Goal: Task Accomplishment & Management: Manage account settings

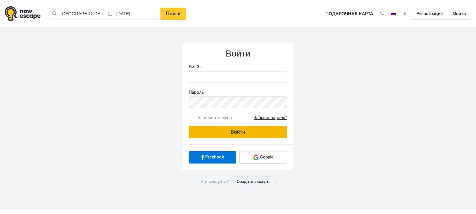
type input "[PERSON_NAME][EMAIL_ADDRESS][DOMAIN_NAME]"
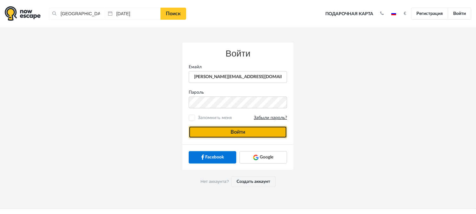
click at [213, 133] on button "Войти" at bounding box center [238, 132] width 98 height 12
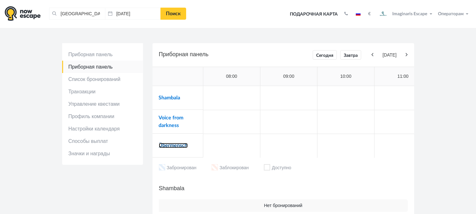
click at [174, 143] on link "Übermensch" at bounding box center [173, 145] width 29 height 5
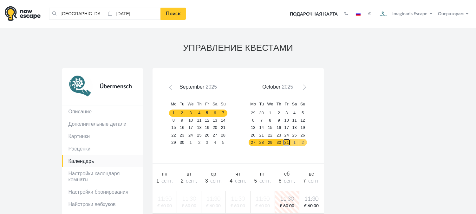
click at [287, 142] on link "31" at bounding box center [287, 141] width 8 height 7
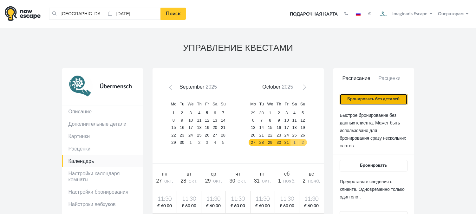
click at [367, 100] on button "Бронировать без деталей" at bounding box center [372, 98] width 67 height 11
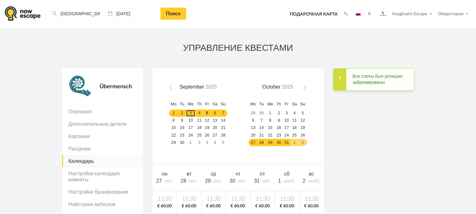
click at [191, 112] on link "3" at bounding box center [191, 112] width 10 height 7
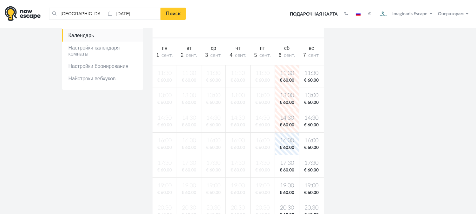
scroll to position [141, 0]
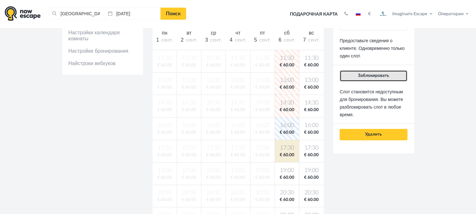
click at [359, 78] on button "Заблокировать" at bounding box center [372, 75] width 67 height 11
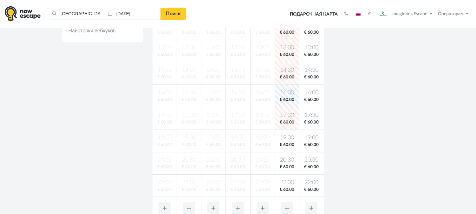
scroll to position [176, 0]
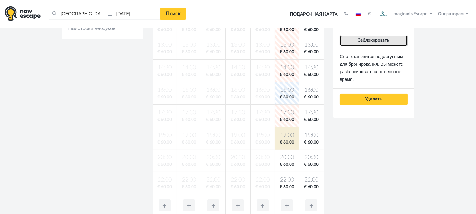
click at [370, 42] on span "Заблокировать" at bounding box center [373, 40] width 31 height 4
click at [359, 43] on button "Заблокировать" at bounding box center [372, 40] width 67 height 11
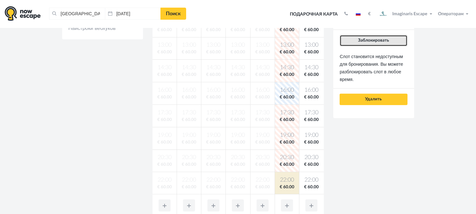
click at [356, 40] on button "Заблокировать" at bounding box center [372, 40] width 67 height 11
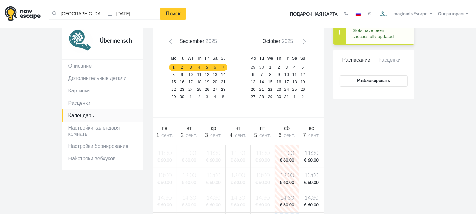
scroll to position [0, 0]
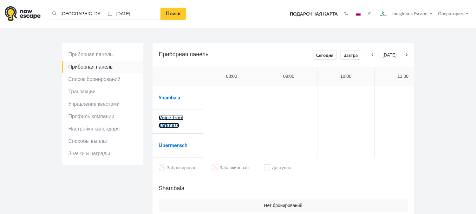
click at [169, 119] on link "Voice from darkness" at bounding box center [171, 121] width 25 height 13
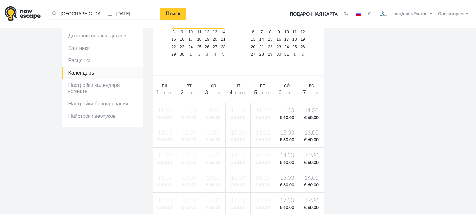
scroll to position [106, 0]
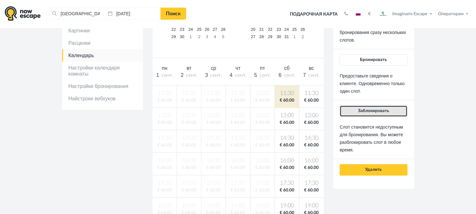
click at [351, 111] on button "Заблокировать" at bounding box center [372, 110] width 67 height 11
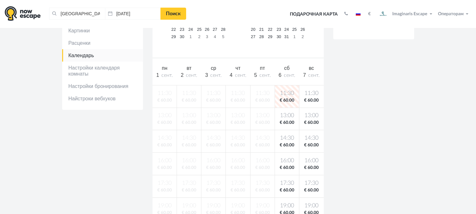
drag, startPoint x: 286, startPoint y: 122, endPoint x: 290, endPoint y: 122, distance: 4.4
click at [287, 122] on span "€ 60.00" at bounding box center [287, 122] width 22 height 6
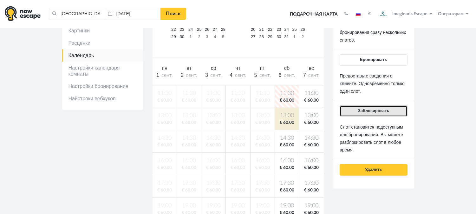
click at [360, 114] on button "Заблокировать" at bounding box center [372, 110] width 67 height 11
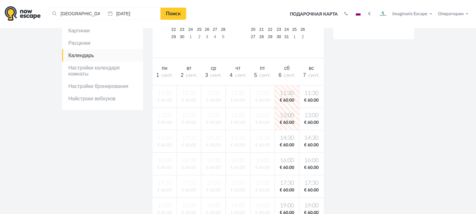
drag, startPoint x: 281, startPoint y: 138, endPoint x: 325, endPoint y: 120, distance: 47.9
click at [284, 138] on span "14:30" at bounding box center [287, 138] width 22 height 8
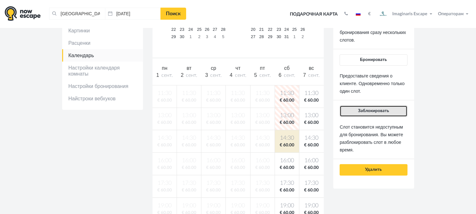
click at [363, 106] on button "Заблокировать" at bounding box center [372, 110] width 67 height 11
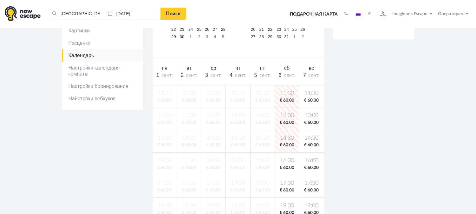
drag, startPoint x: 283, startPoint y: 160, endPoint x: 327, endPoint y: 153, distance: 44.6
click at [285, 160] on span "16:00" at bounding box center [287, 161] width 22 height 8
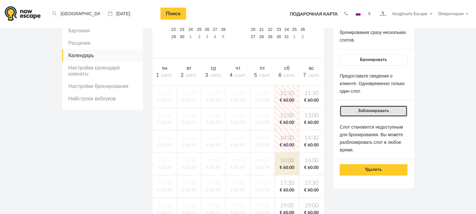
click at [367, 114] on button "Заблокировать" at bounding box center [372, 110] width 67 height 11
click at [362, 114] on button "Заблокировать" at bounding box center [372, 110] width 67 height 11
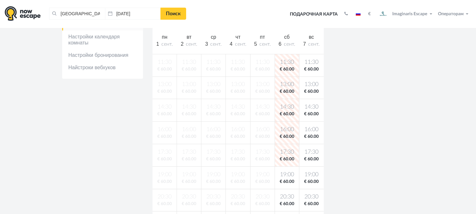
scroll to position [141, 0]
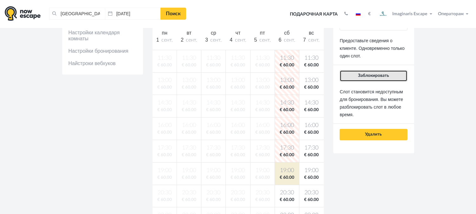
click at [379, 77] on span "Заблокировать" at bounding box center [373, 75] width 31 height 4
click at [363, 78] on button "Заблокировать" at bounding box center [372, 75] width 67 height 11
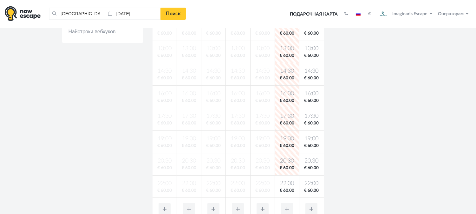
scroll to position [176, 0]
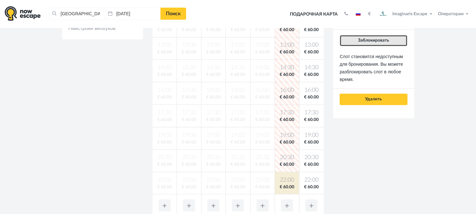
click at [364, 41] on span "Заблокировать" at bounding box center [373, 40] width 31 height 4
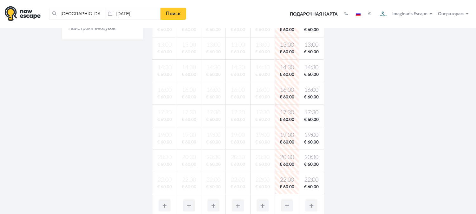
scroll to position [0, 0]
